Goal: Task Accomplishment & Management: Manage account settings

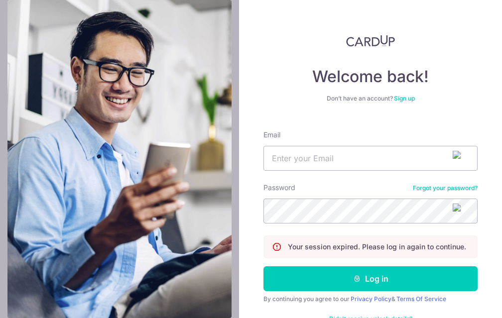
type input "[EMAIL_ADDRESS][DOMAIN_NAME]"
click at [370, 279] on button "Log in" at bounding box center [370, 278] width 214 height 25
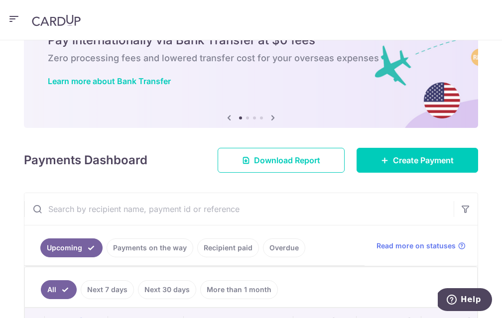
scroll to position [147, 0]
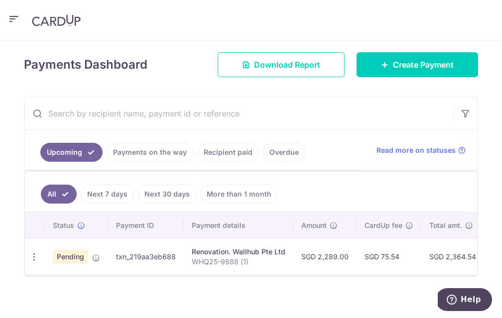
click at [200, 151] on link "Recipient paid" at bounding box center [228, 152] width 62 height 19
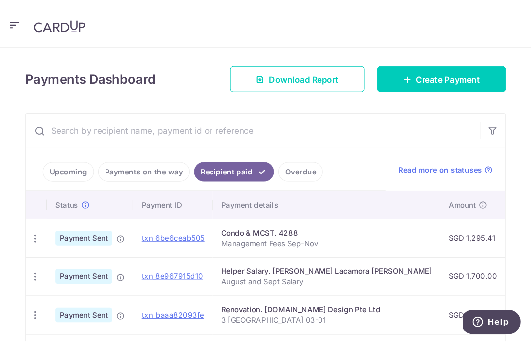
scroll to position [154, 0]
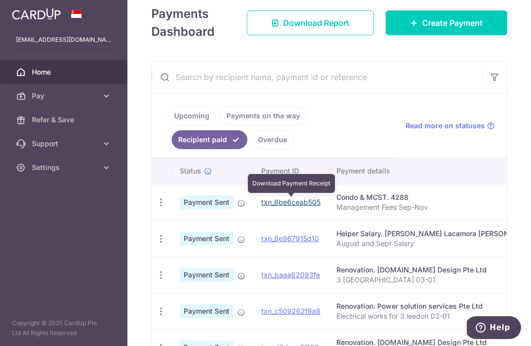
click at [300, 201] on link "txn_6be6ceab505" at bounding box center [290, 202] width 59 height 8
